Goal: Task Accomplishment & Management: Complete application form

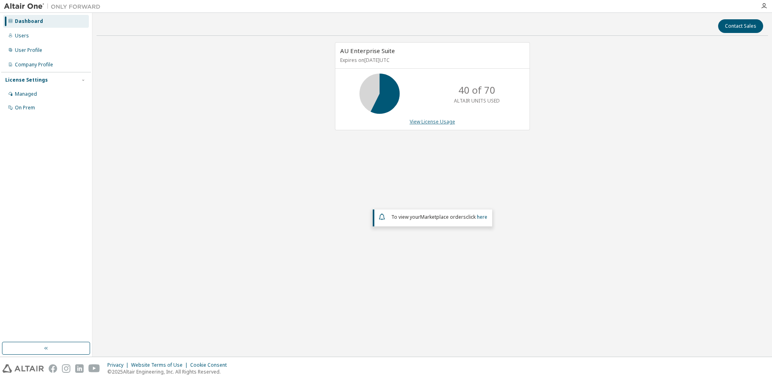
click at [439, 122] on link "View License Usage" at bounding box center [432, 121] width 45 height 7
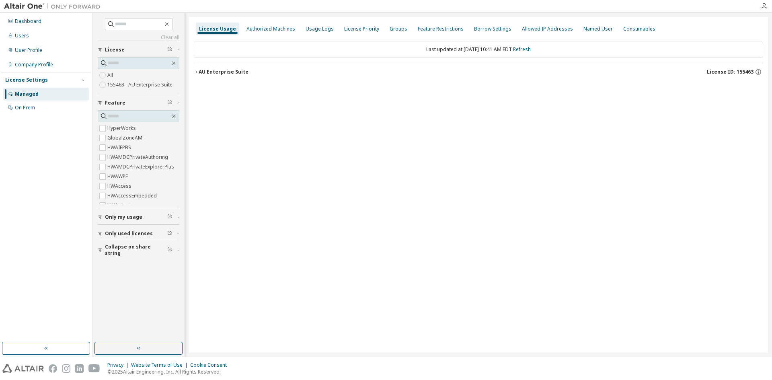
click at [226, 74] on div "AU Enterprise Suite" at bounding box center [224, 72] width 50 height 6
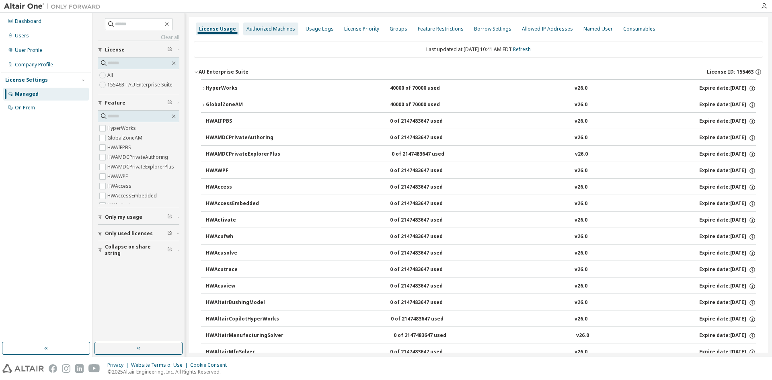
click at [269, 29] on div "Authorized Machines" at bounding box center [271, 29] width 49 height 6
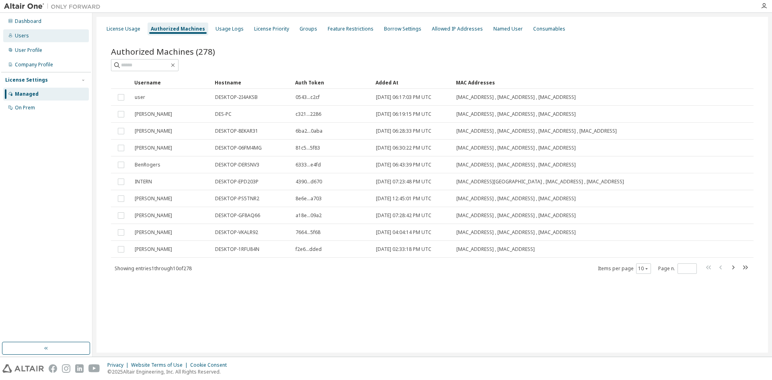
click at [33, 40] on div "Users" at bounding box center [46, 35] width 86 height 13
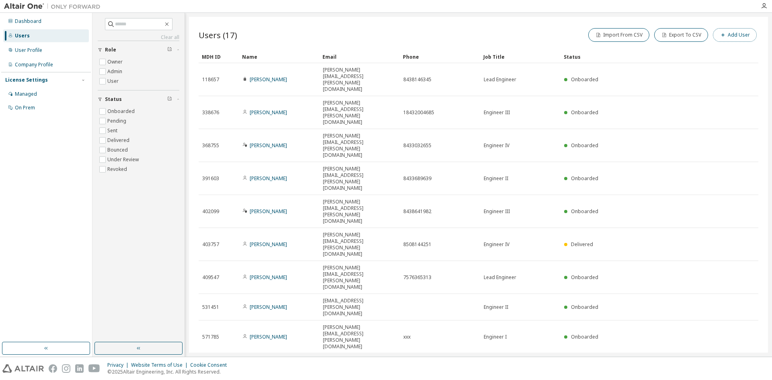
click at [729, 37] on button "Add User" at bounding box center [735, 35] width 44 height 14
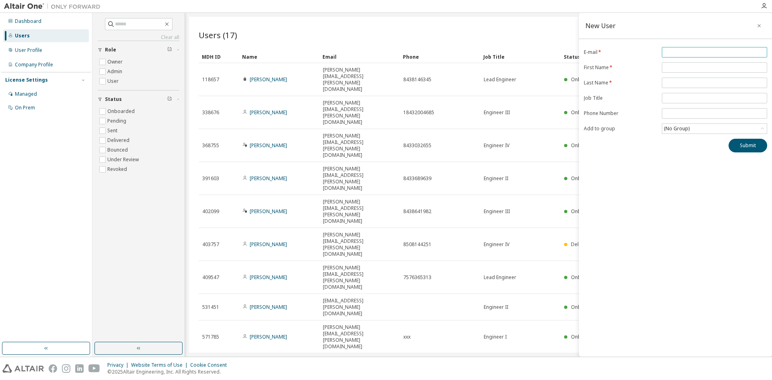
click at [681, 53] on input "email" at bounding box center [714, 52] width 101 height 6
type input "*"
type input "**********"
click at [709, 64] on input "text" at bounding box center [714, 67] width 101 height 6
type input "****"
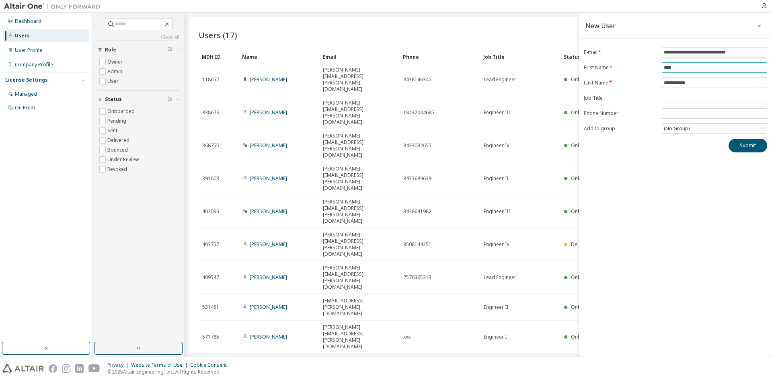
type input "**********"
type input "******"
click at [747, 130] on div "(No Group)" at bounding box center [715, 129] width 105 height 10
click at [736, 159] on li "2576 - Engineers" at bounding box center [714, 162] width 103 height 10
click at [730, 128] on div "2576 - Engineers" at bounding box center [715, 129] width 105 height 10
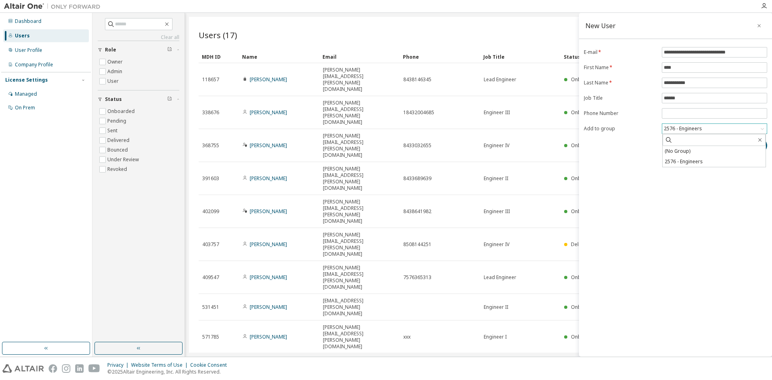
click at [730, 128] on div "2576 - Engineers" at bounding box center [715, 129] width 105 height 10
click at [739, 140] on button "Submit" at bounding box center [748, 146] width 39 height 14
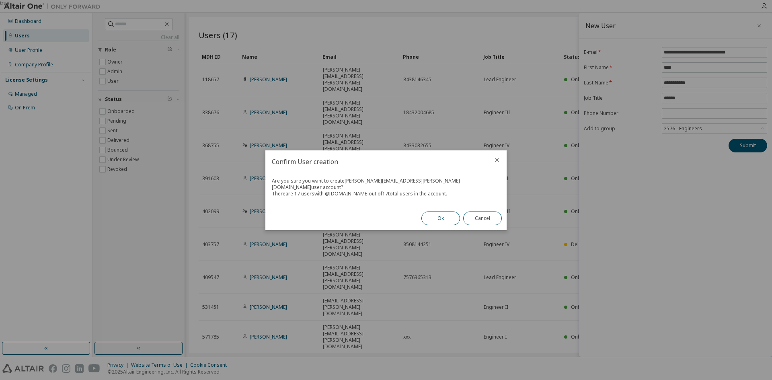
click at [442, 215] on button "Ok" at bounding box center [441, 219] width 39 height 14
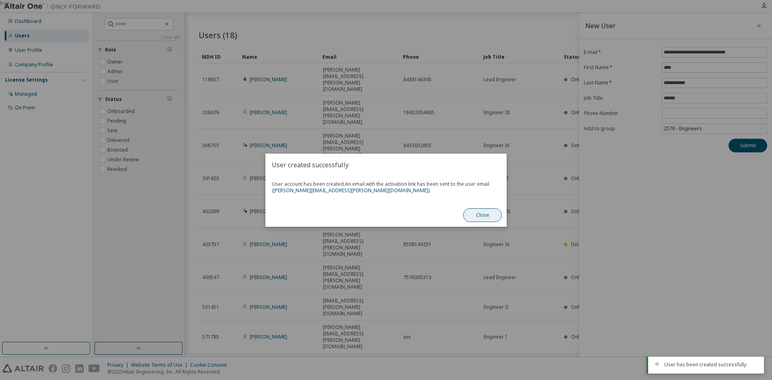
click at [483, 212] on button "Close" at bounding box center [482, 215] width 39 height 14
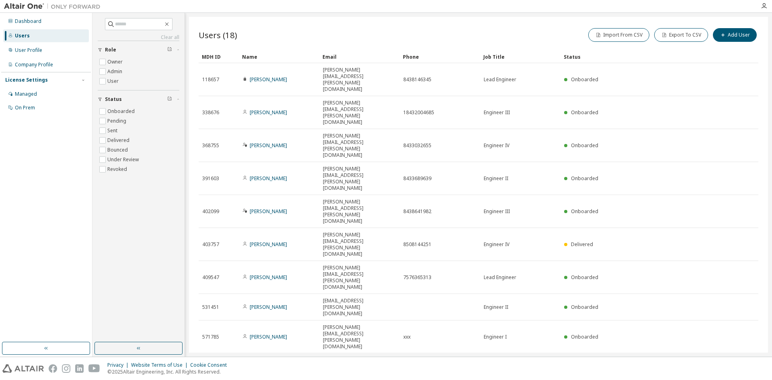
click at [653, 257] on div "100" at bounding box center [673, 260] width 64 height 10
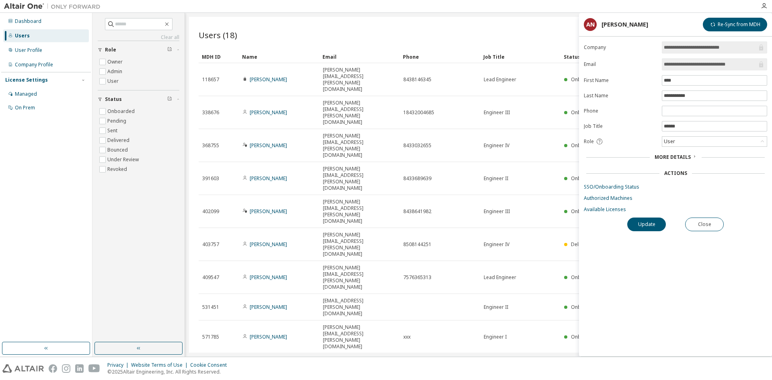
click at [686, 160] on span "More Details" at bounding box center [673, 157] width 36 height 7
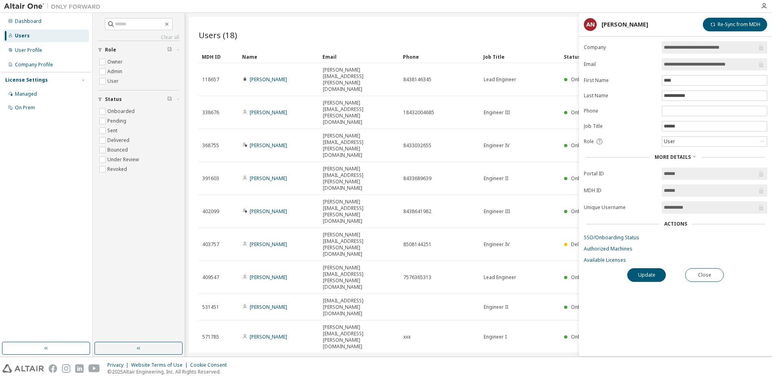
click at [557, 326] on div "Users (18) Import From CSV Export To CSV Add User Clear Load Save Save As Field…" at bounding box center [478, 185] width 579 height 336
click at [699, 281] on button "Close" at bounding box center [705, 275] width 39 height 14
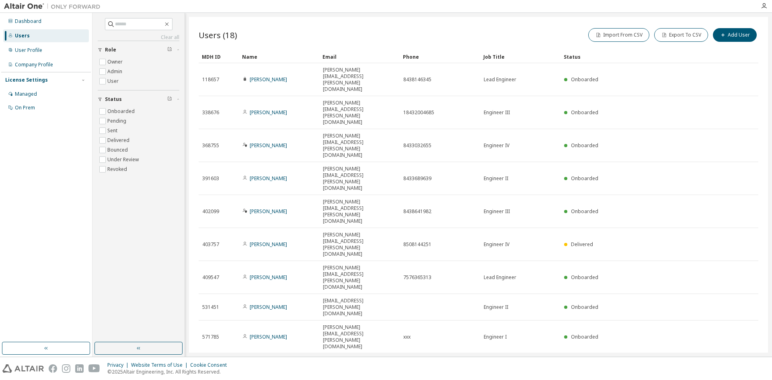
click at [650, 242] on div "30" at bounding box center [673, 241] width 64 height 10
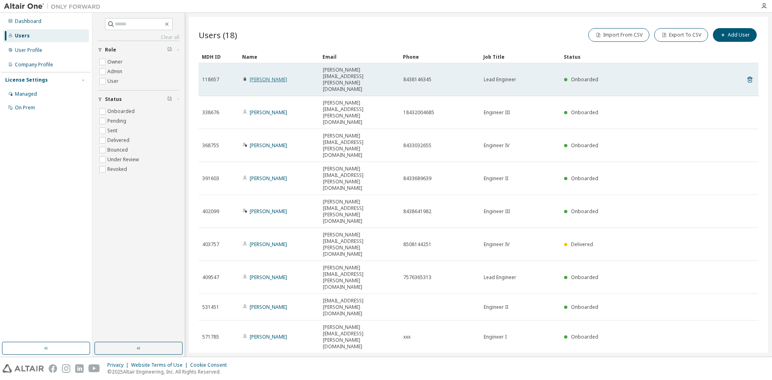
click at [251, 76] on link "[PERSON_NAME]" at bounding box center [268, 79] width 37 height 7
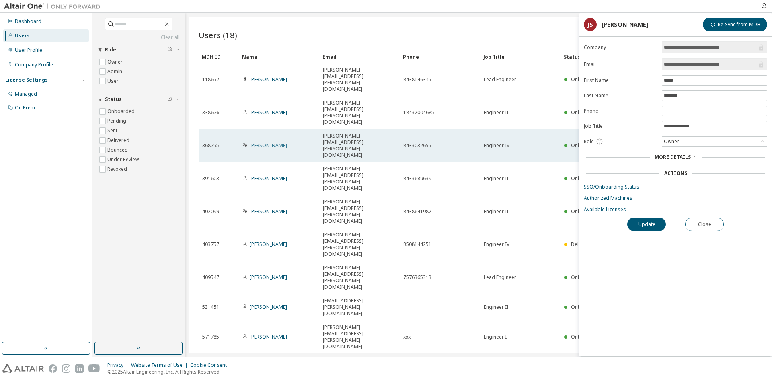
click at [261, 142] on link "[PERSON_NAME]" at bounding box center [268, 145] width 37 height 7
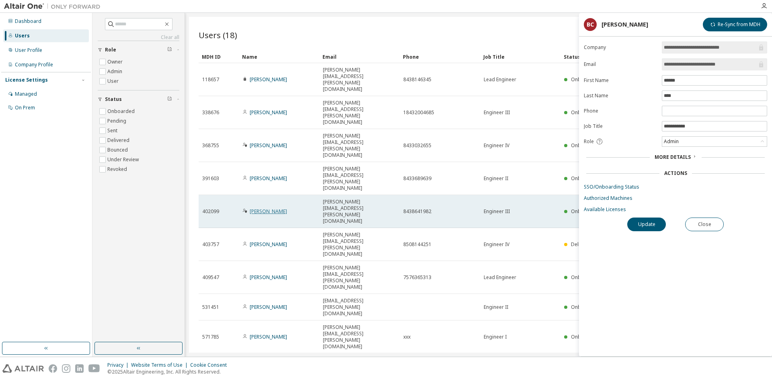
click at [264, 208] on link "[PERSON_NAME]" at bounding box center [268, 211] width 37 height 7
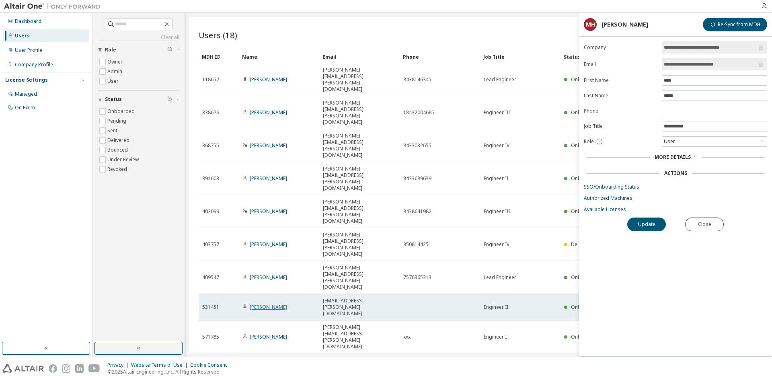
click at [263, 304] on link "[PERSON_NAME]" at bounding box center [268, 307] width 37 height 7
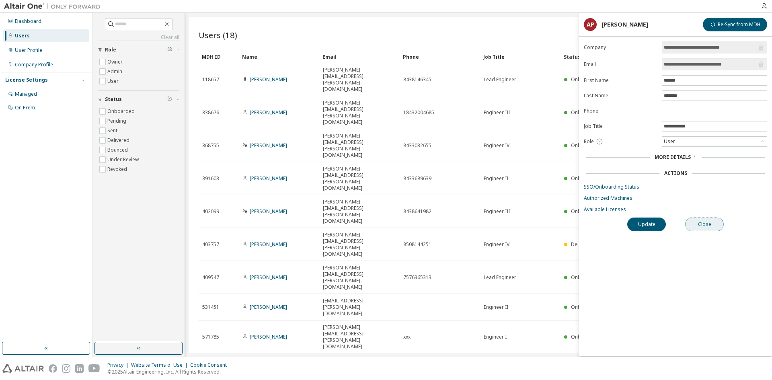
click at [711, 226] on button "Close" at bounding box center [705, 225] width 39 height 14
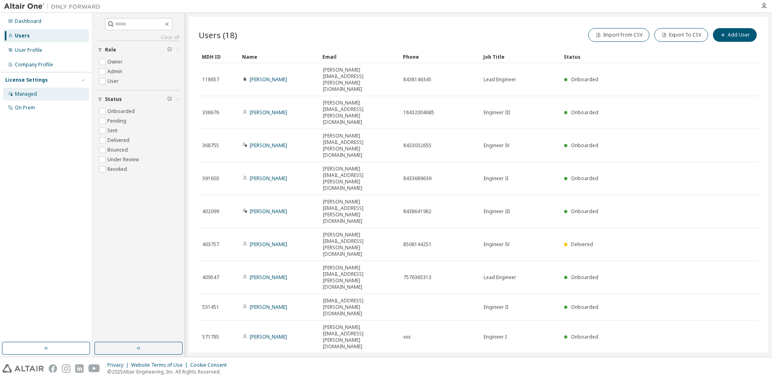
click at [34, 98] on div "Managed" at bounding box center [46, 94] width 86 height 13
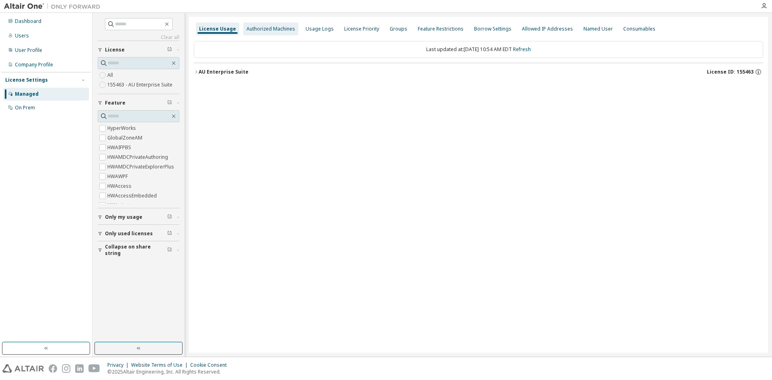
click at [252, 32] on div "Authorized Machines" at bounding box center [271, 29] width 49 height 6
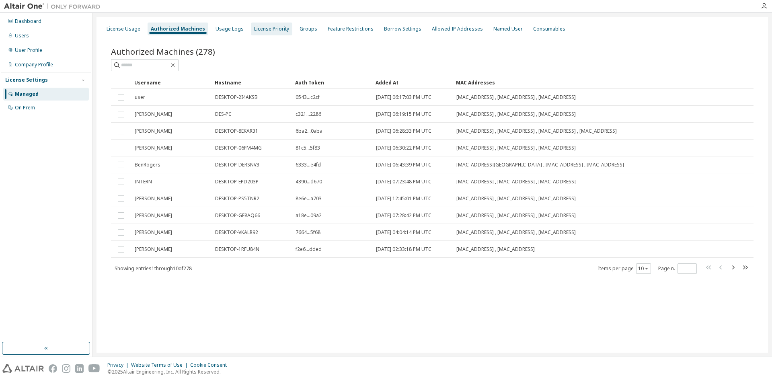
click at [267, 31] on div "License Priority" at bounding box center [271, 29] width 35 height 6
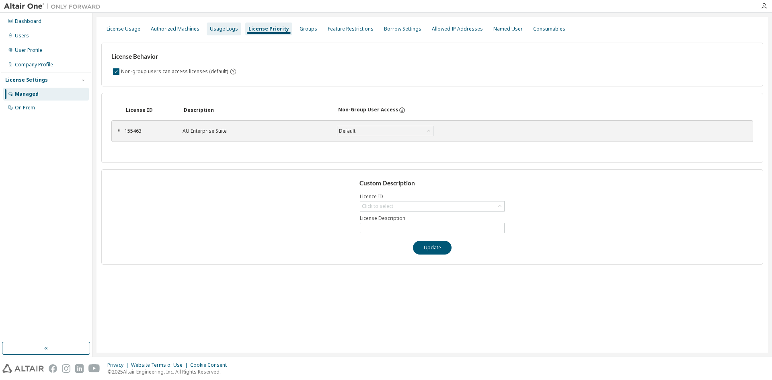
click at [226, 29] on div "Usage Logs" at bounding box center [224, 29] width 28 height 6
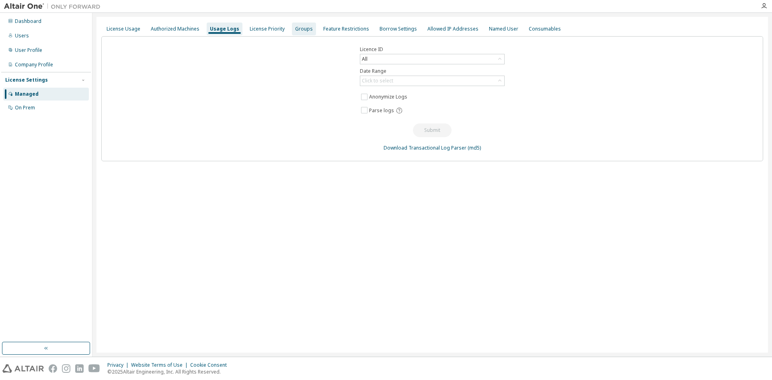
click at [295, 29] on div "Groups" at bounding box center [304, 29] width 18 height 6
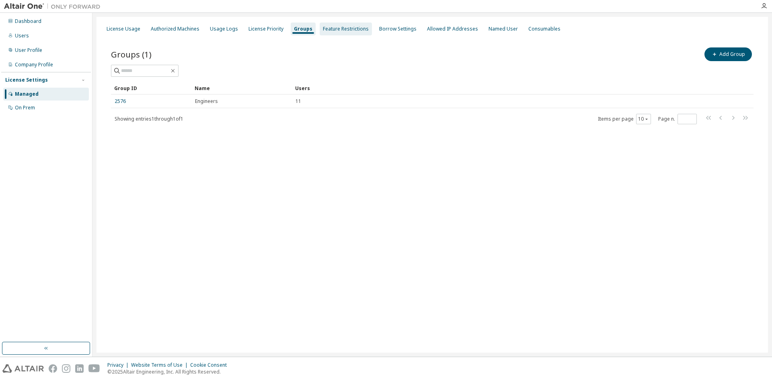
click at [344, 28] on div "Feature Restrictions" at bounding box center [346, 29] width 46 height 6
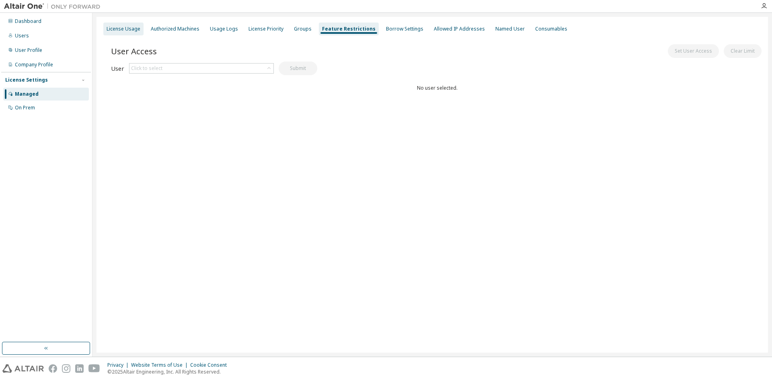
click at [113, 30] on div "License Usage" at bounding box center [124, 29] width 34 height 6
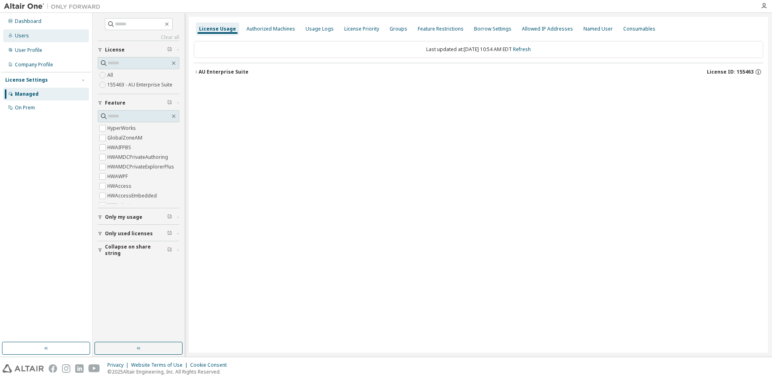
click at [36, 37] on div "Users" at bounding box center [46, 35] width 86 height 13
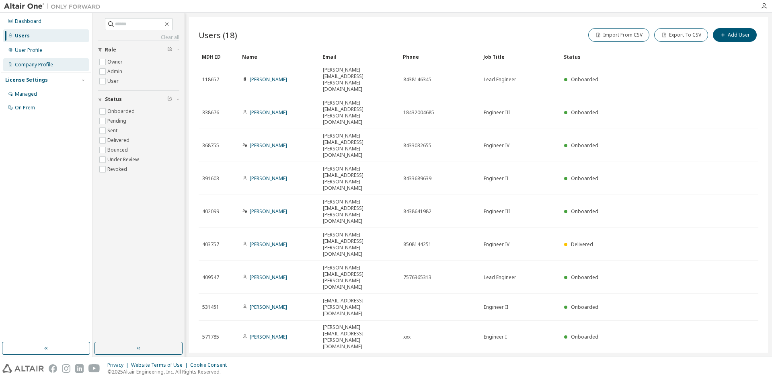
click at [60, 66] on div "Company Profile" at bounding box center [46, 64] width 86 height 13
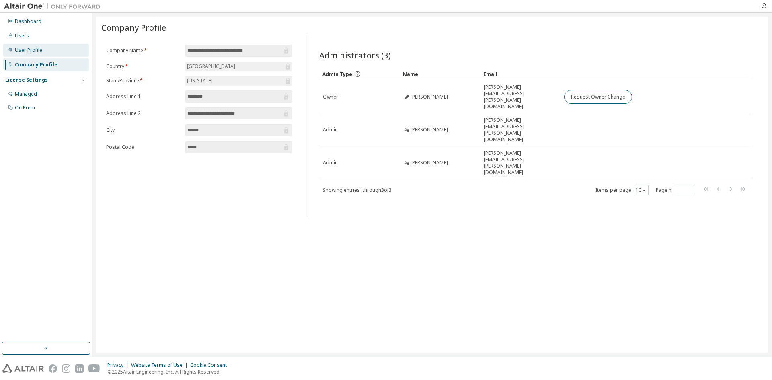
click at [65, 51] on div "User Profile" at bounding box center [46, 50] width 86 height 13
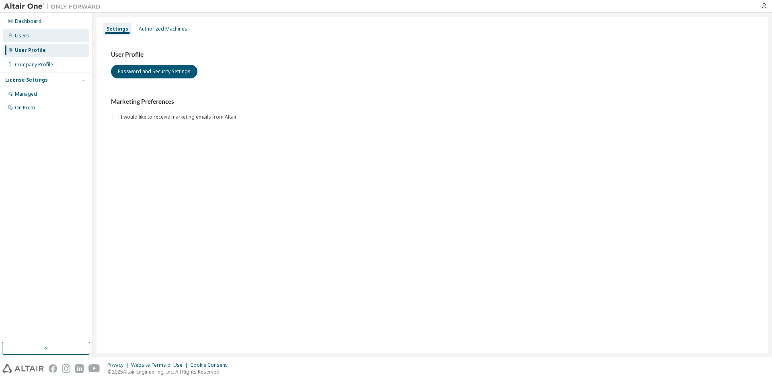
click at [61, 39] on div "Users" at bounding box center [46, 35] width 86 height 13
